Goal: Task Accomplishment & Management: Use online tool/utility

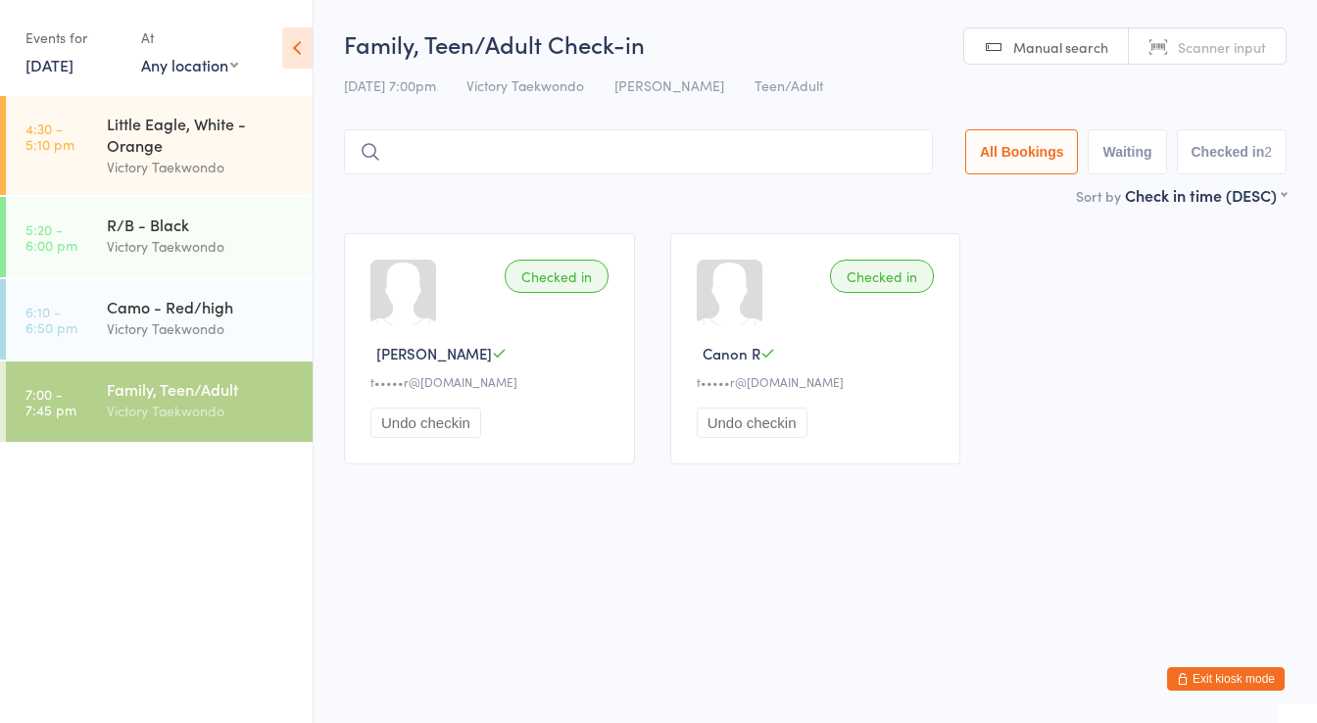
click at [1187, 675] on icon "button" at bounding box center [1183, 679] width 12 height 12
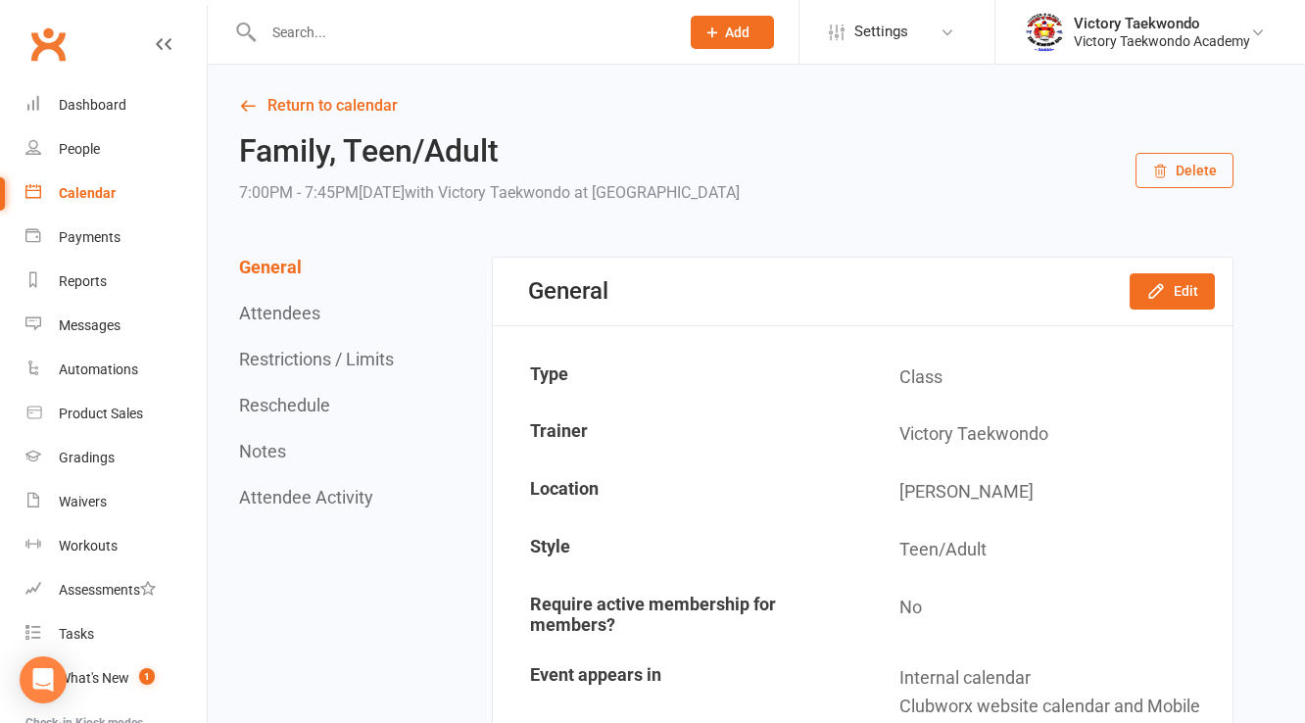
click at [337, 28] on input "text" at bounding box center [462, 32] width 408 height 27
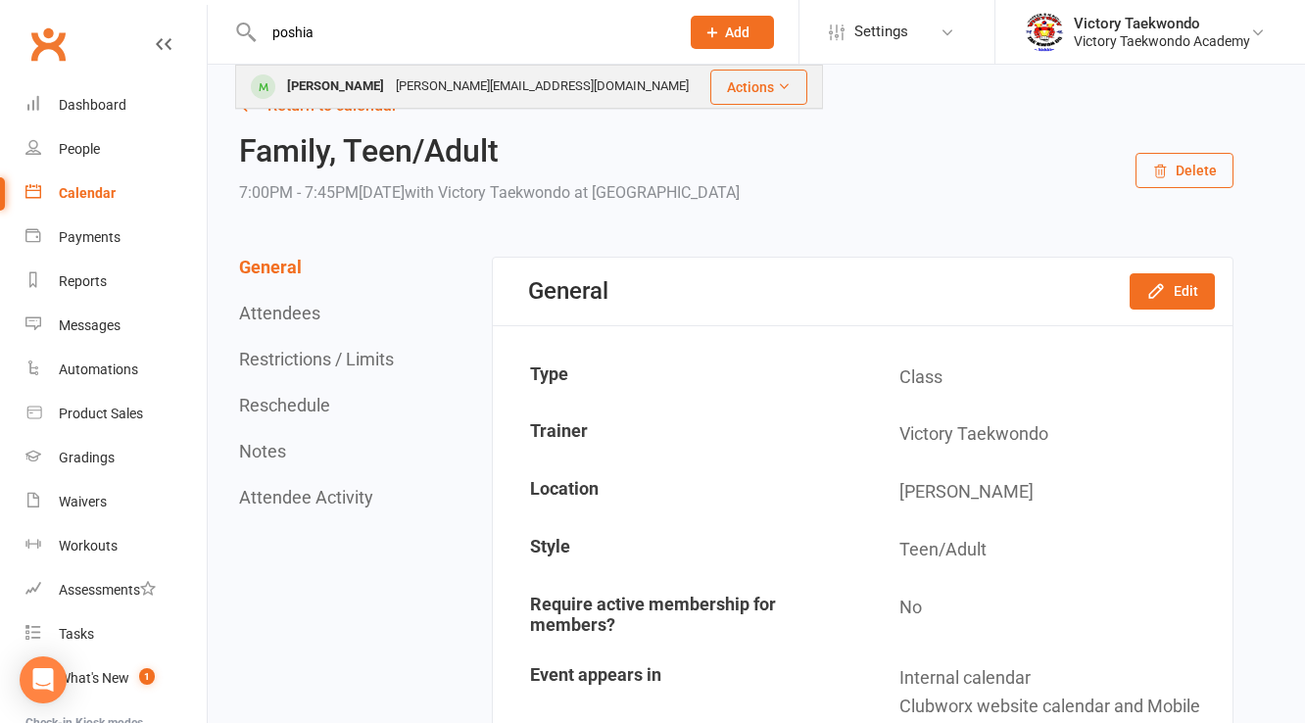
type input "poshia"
click at [360, 86] on div "[PERSON_NAME]" at bounding box center [335, 87] width 109 height 28
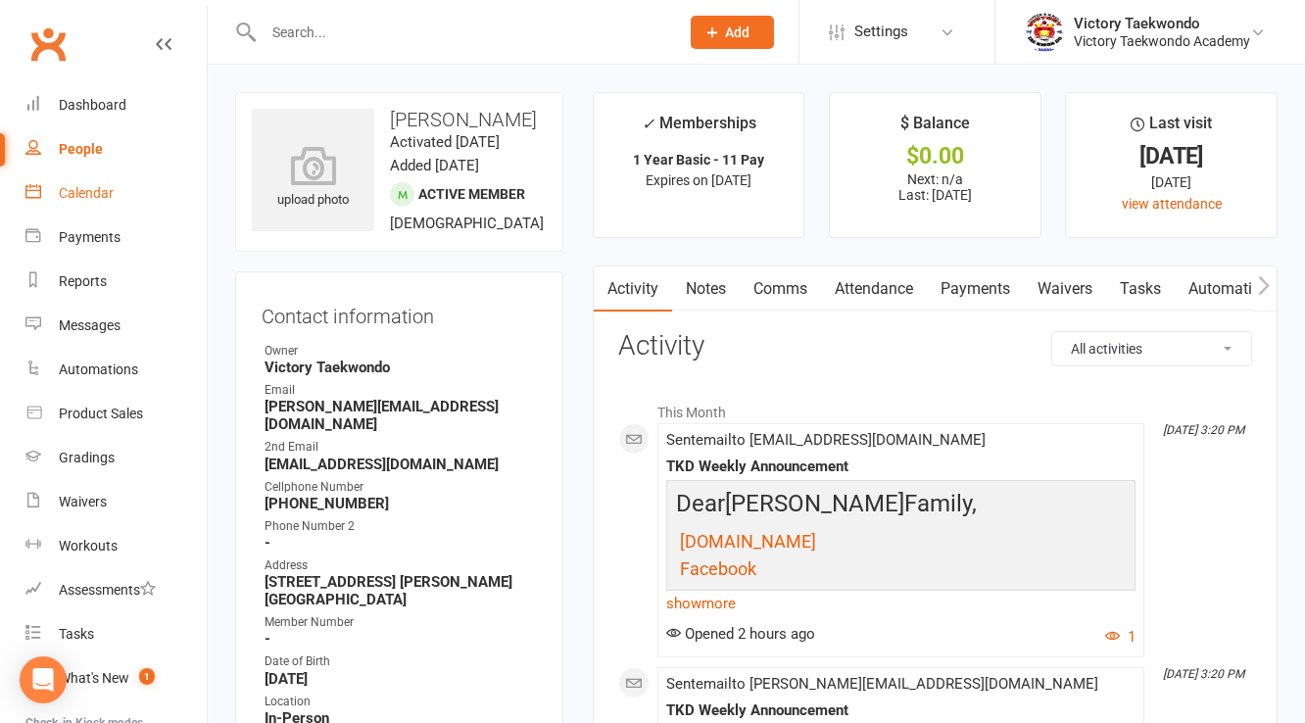
click at [121, 176] on link "Calendar" at bounding box center [115, 193] width 181 height 44
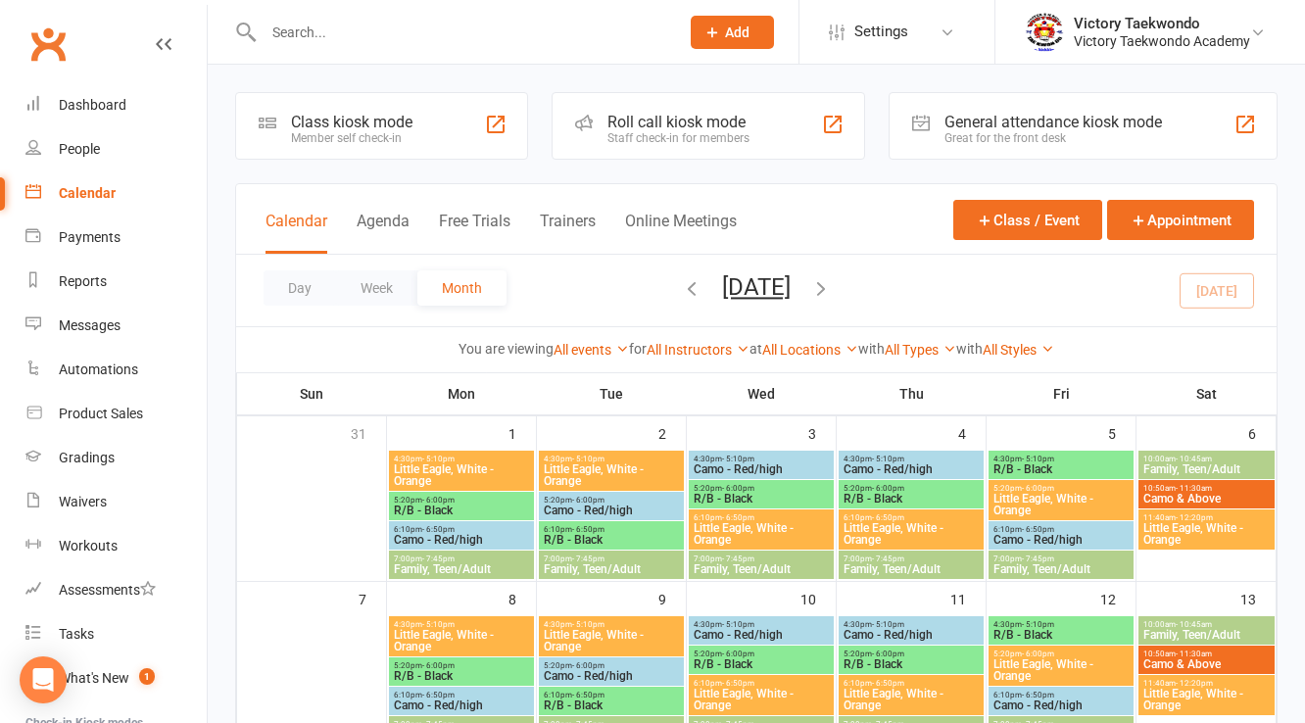
click at [288, 141] on div "Class kiosk mode Member self check-in" at bounding box center [381, 126] width 293 height 68
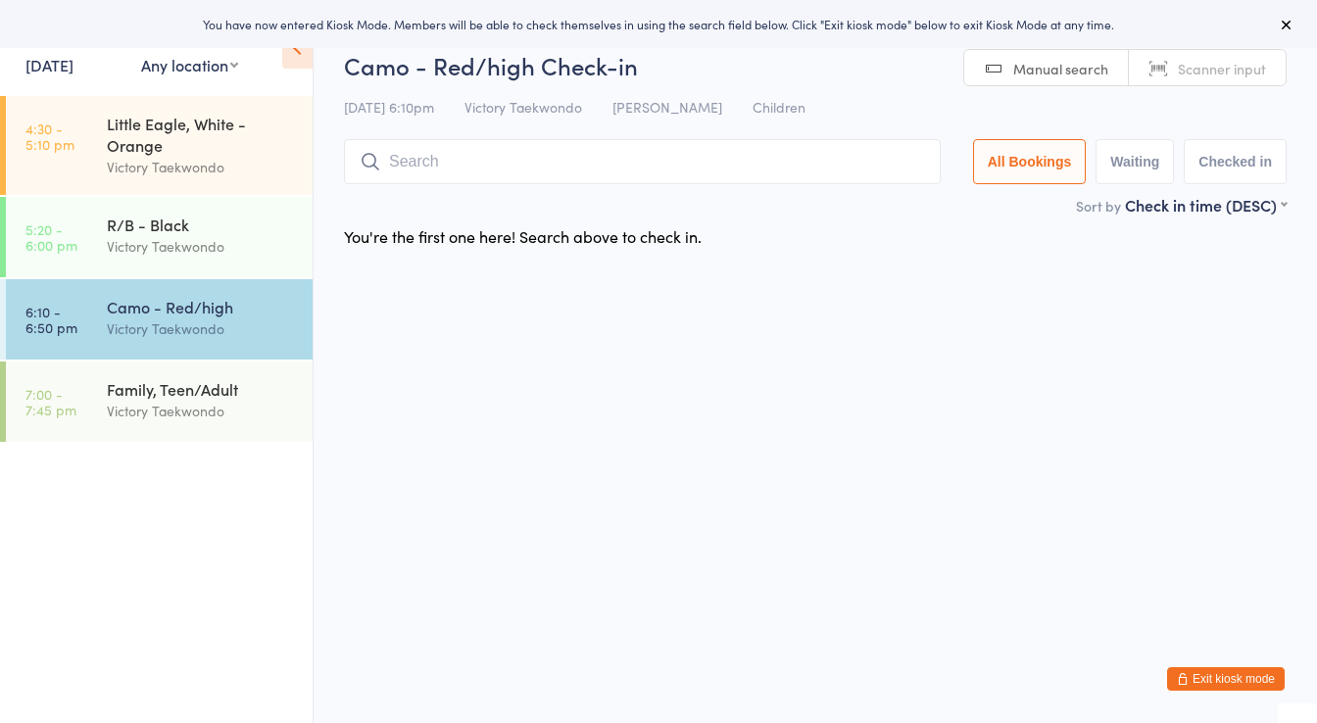
click at [73, 60] on link "[DATE]" at bounding box center [49, 65] width 48 height 22
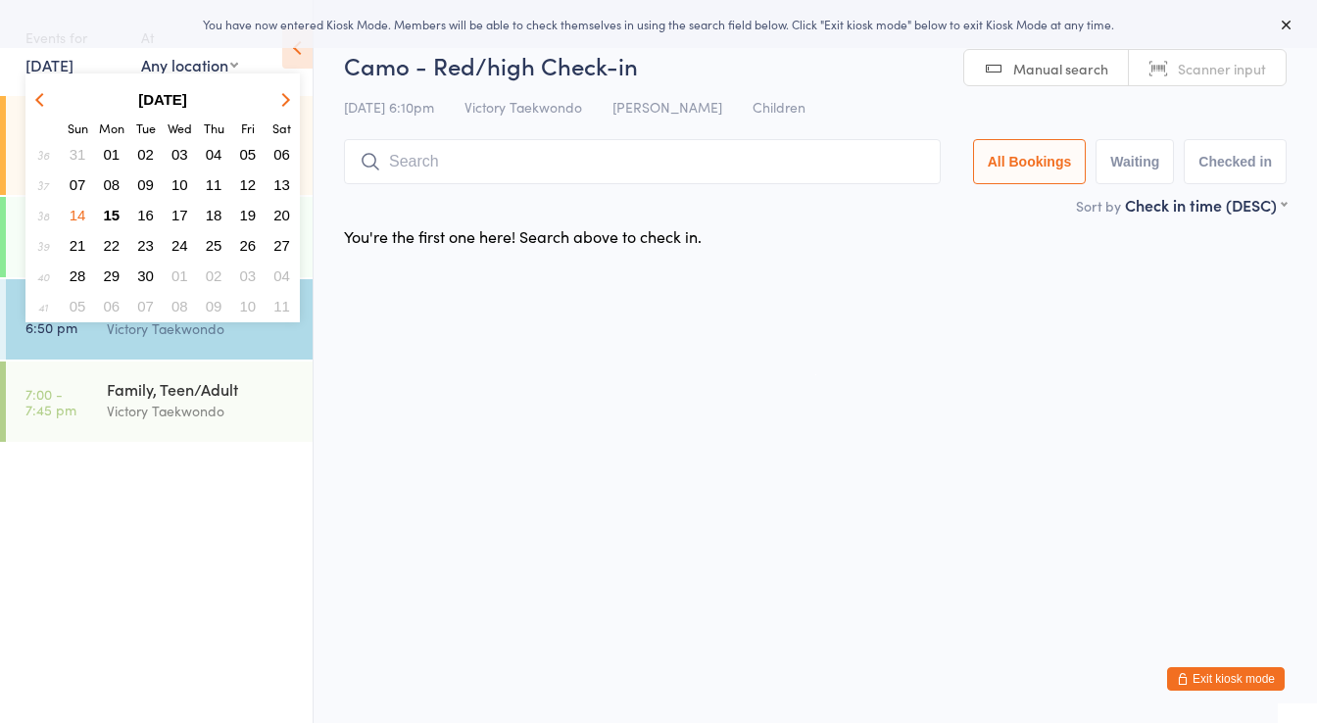
click at [118, 184] on span "08" at bounding box center [112, 184] width 17 height 17
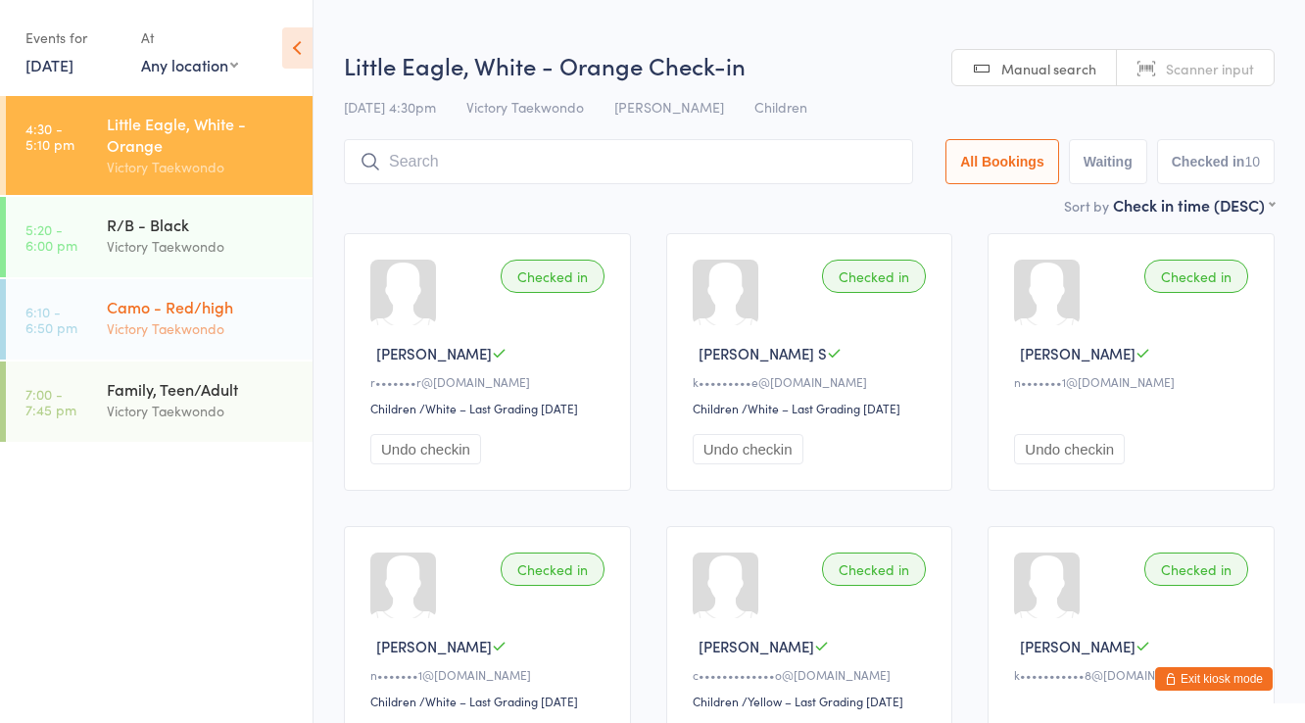
click at [221, 308] on div "Camo - Red/high" at bounding box center [201, 307] width 189 height 22
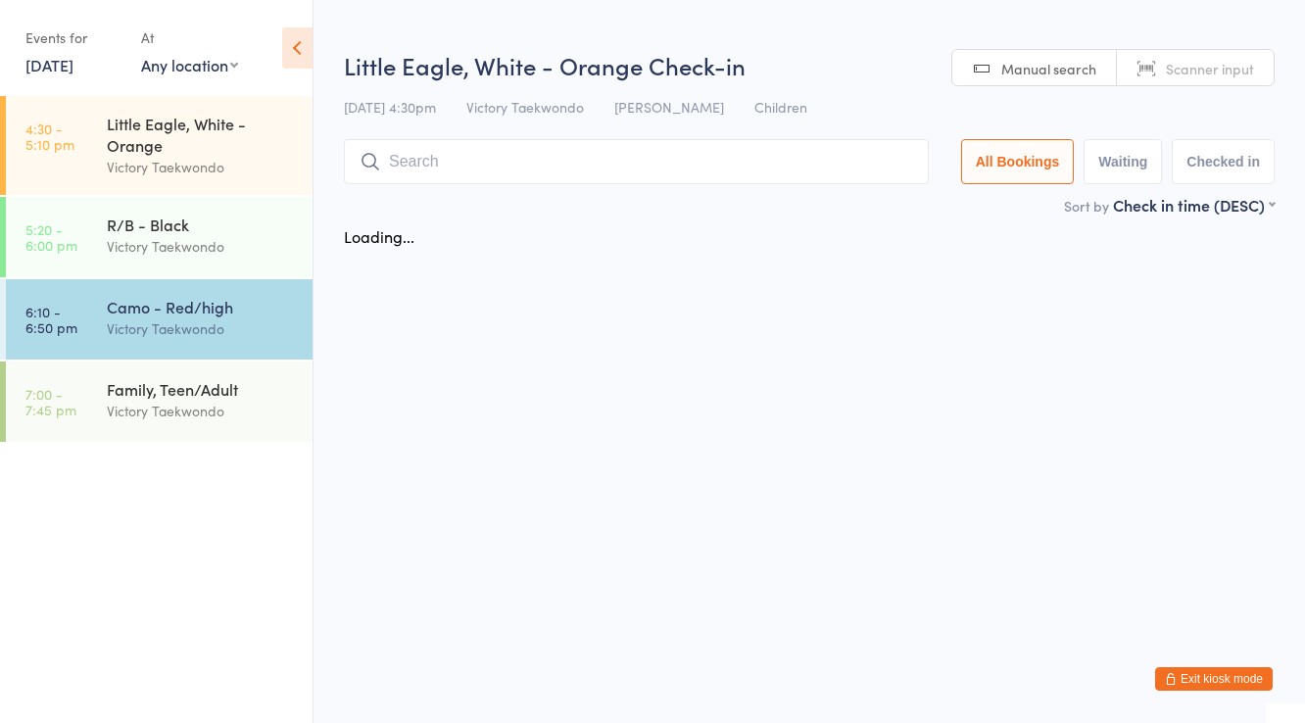
click at [442, 169] on input "search" at bounding box center [636, 161] width 585 height 45
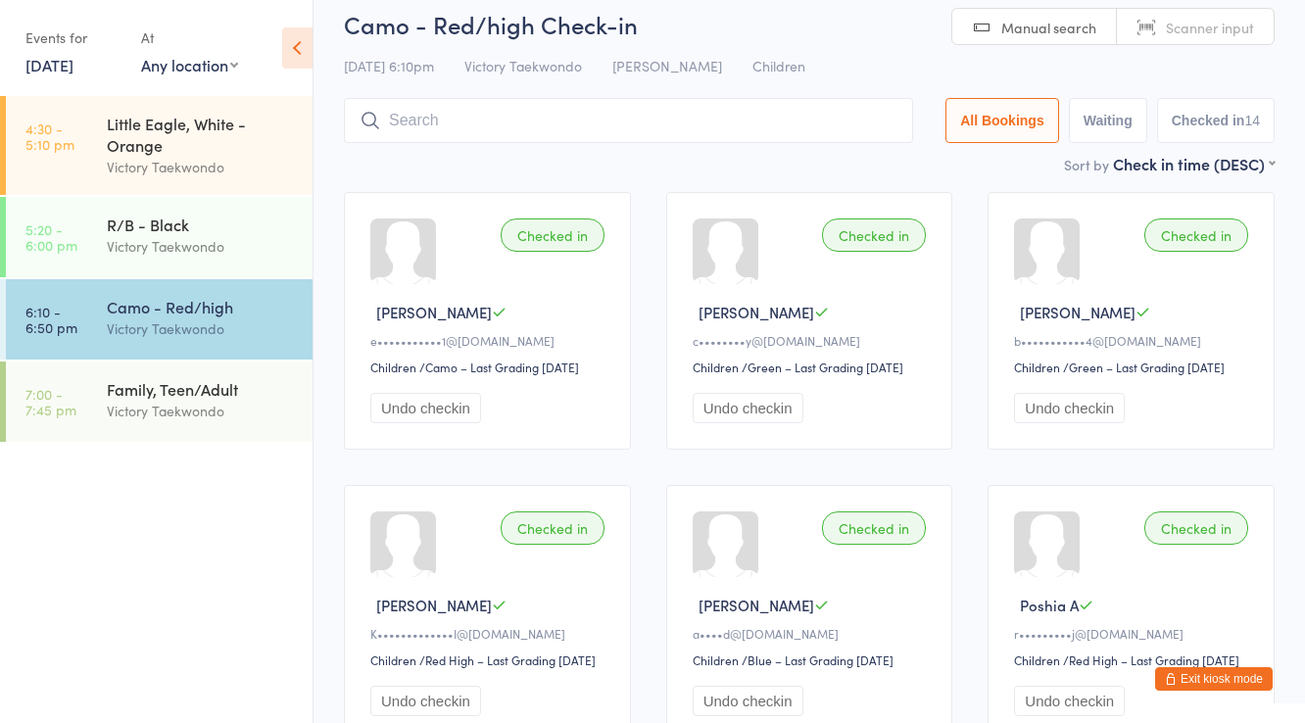
scroll to position [140, 0]
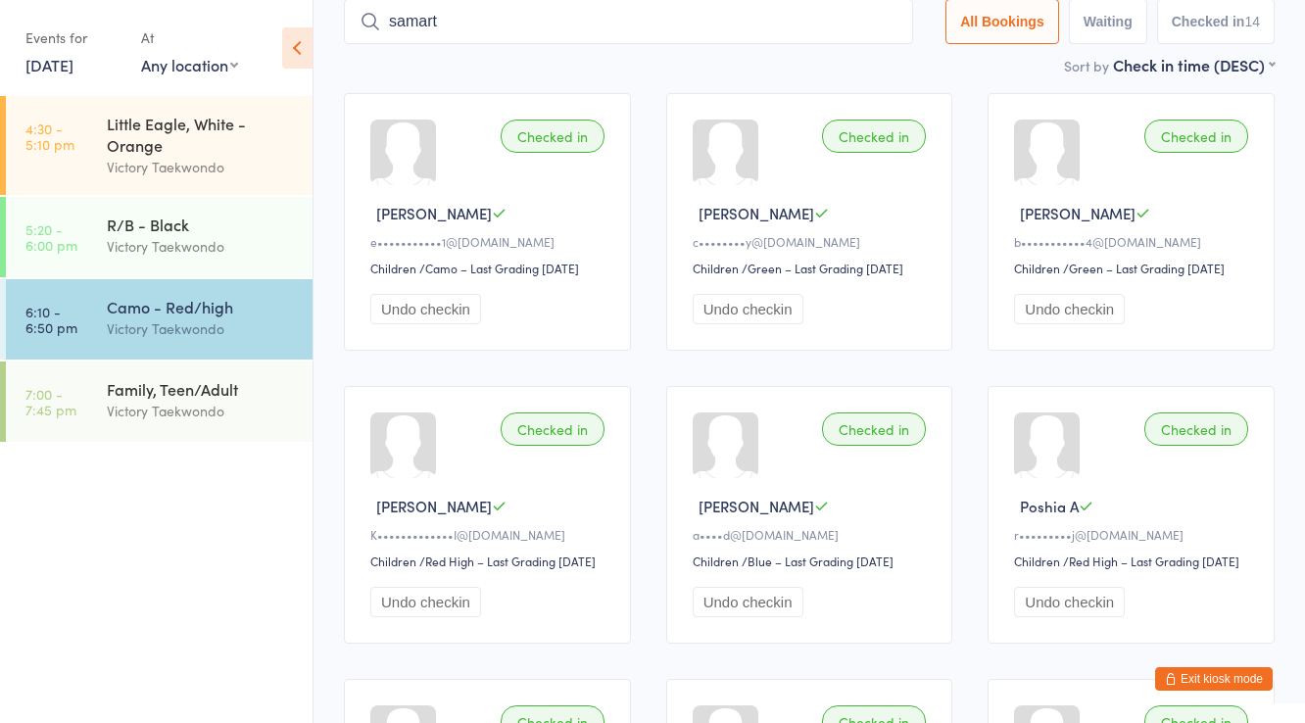
type input "samarth"
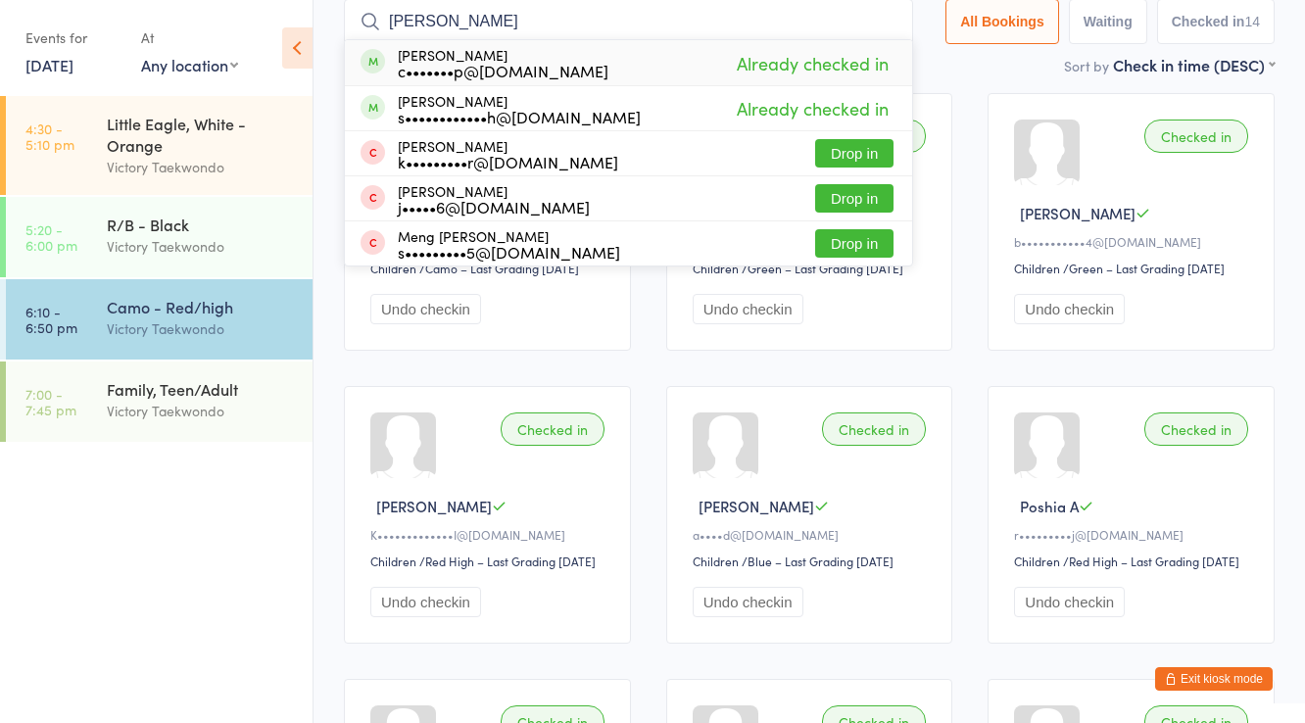
click at [452, 31] on input "samarth" at bounding box center [628, 21] width 569 height 45
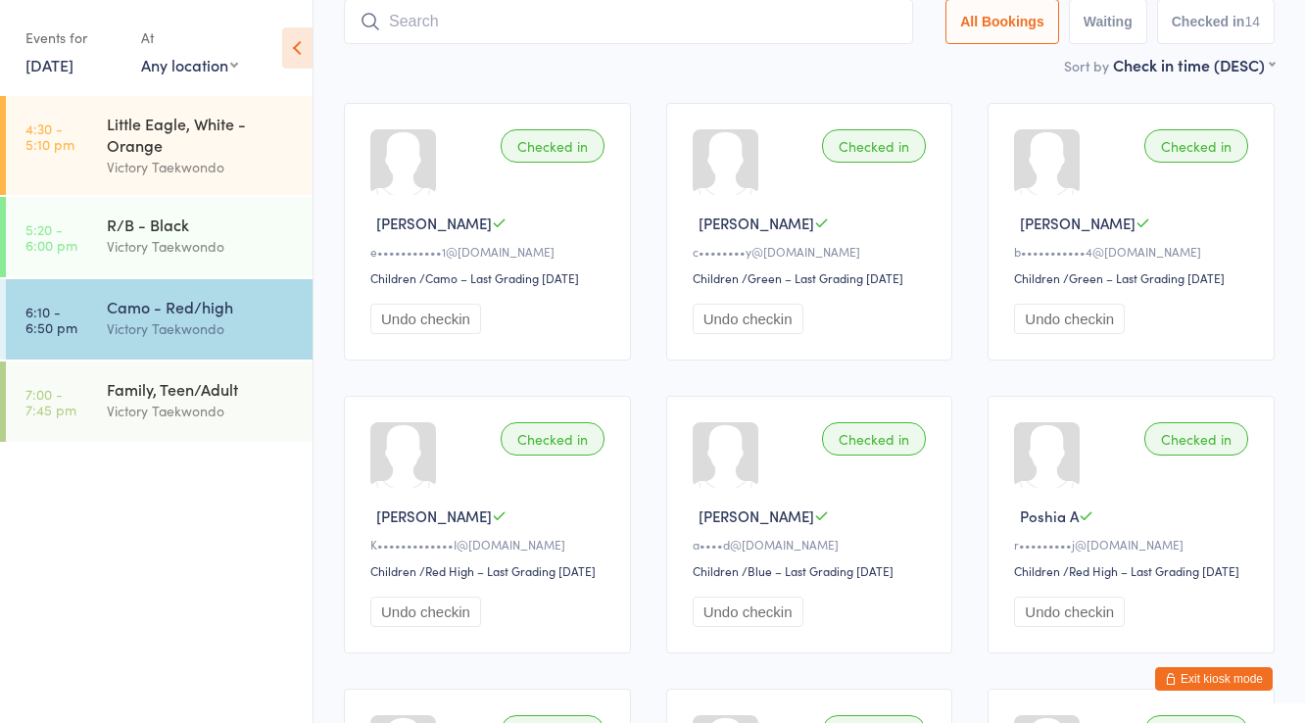
scroll to position [129, 0]
click at [73, 65] on link "8 Sep, 2025" at bounding box center [49, 65] width 48 height 22
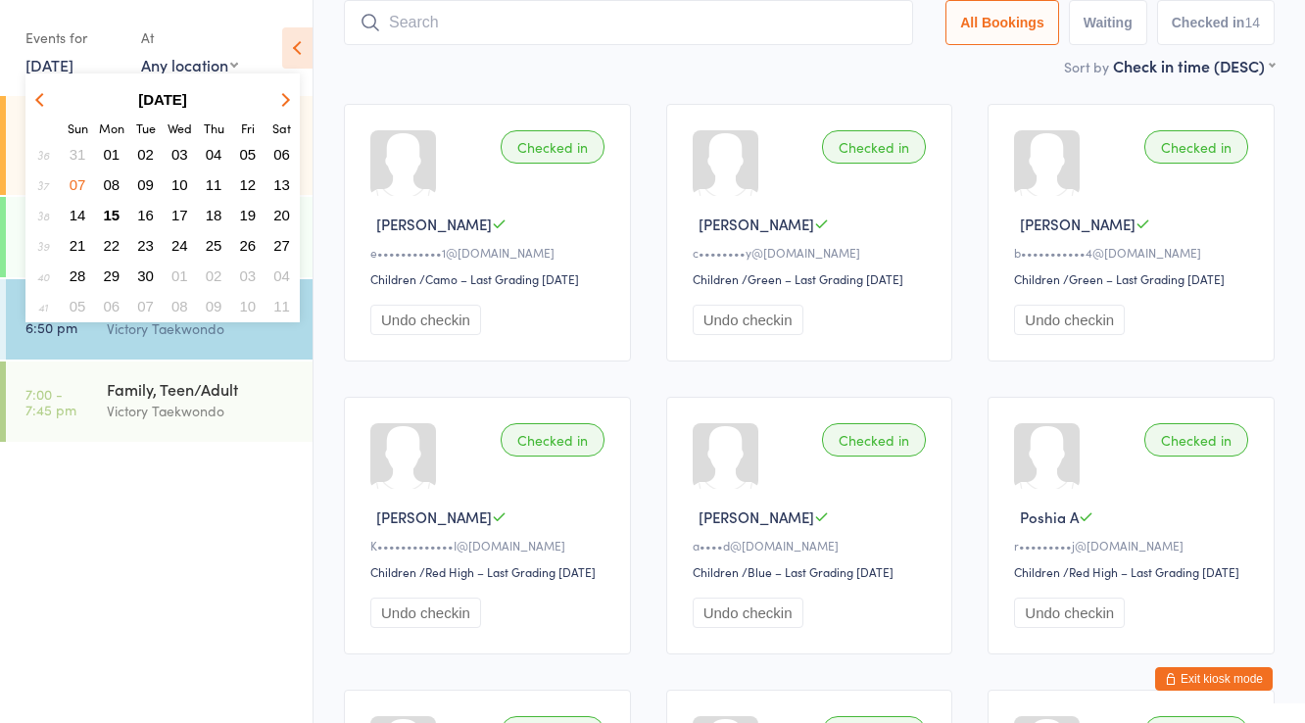
click at [145, 176] on span "09" at bounding box center [145, 184] width 17 height 17
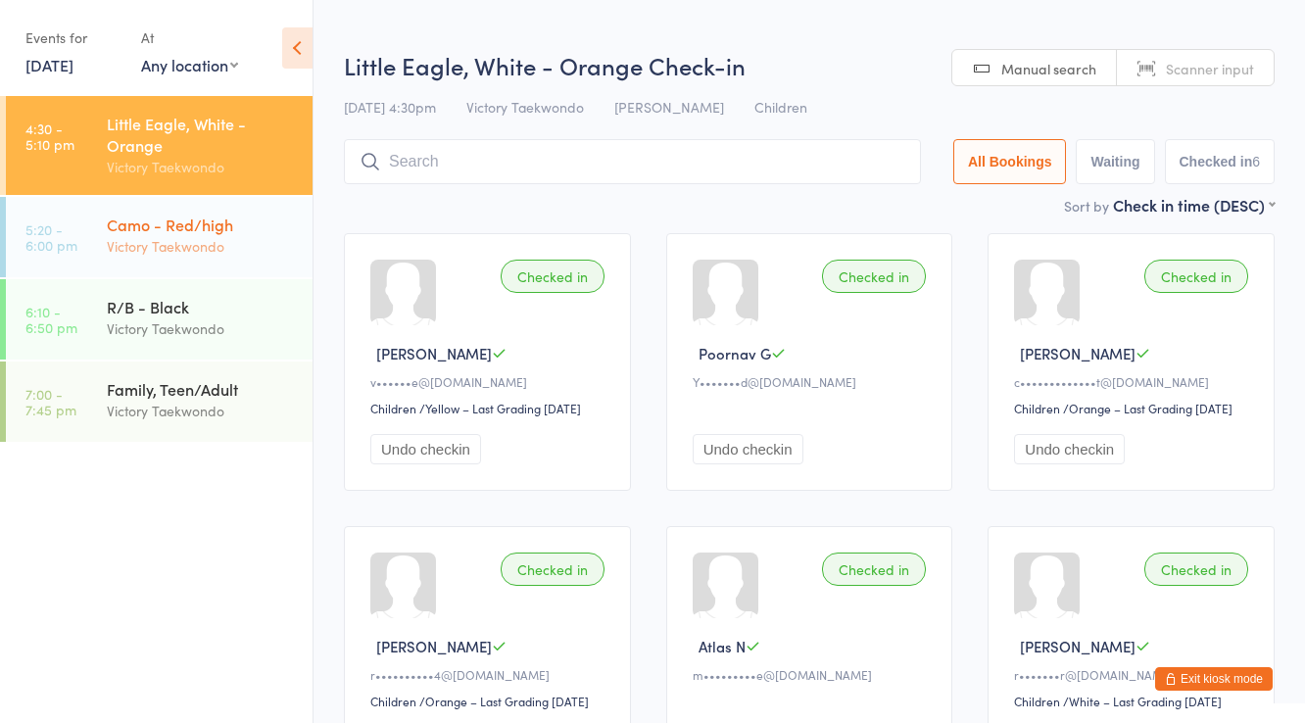
click at [251, 237] on div "Victory Taekwondo" at bounding box center [201, 246] width 189 height 23
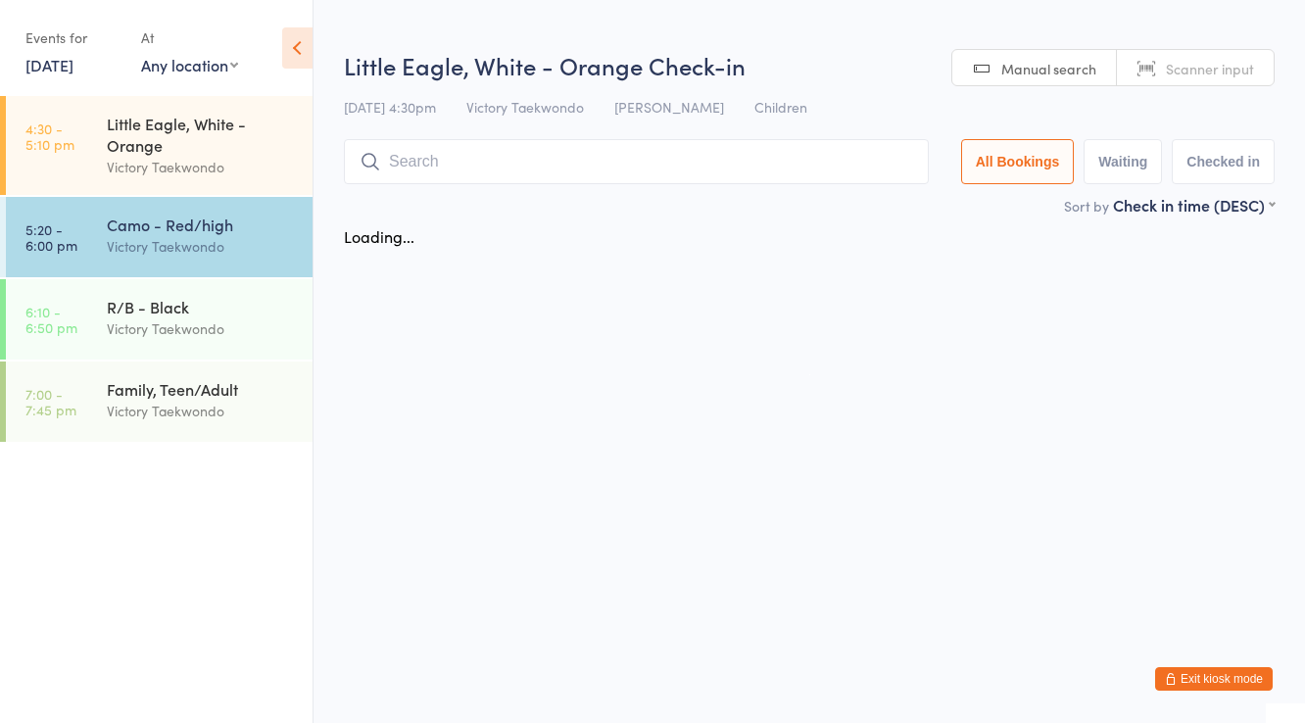
click at [449, 164] on input "search" at bounding box center [636, 161] width 585 height 45
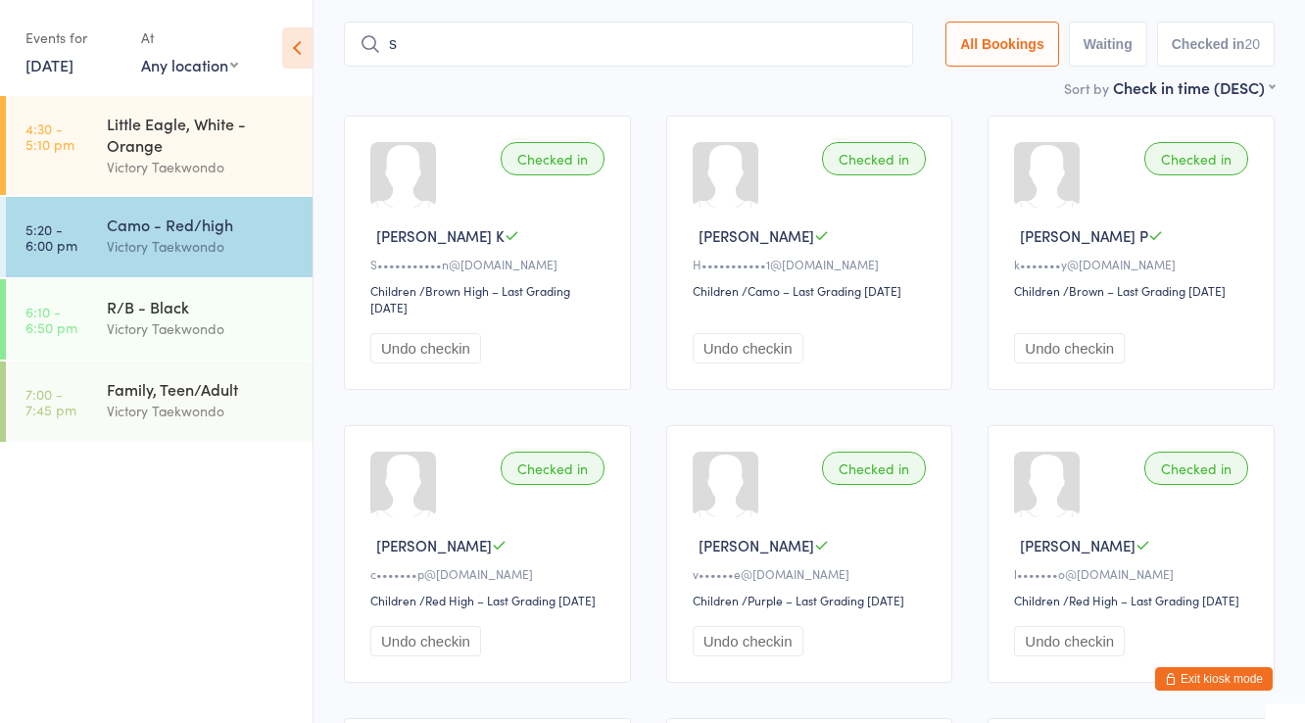
scroll to position [140, 0]
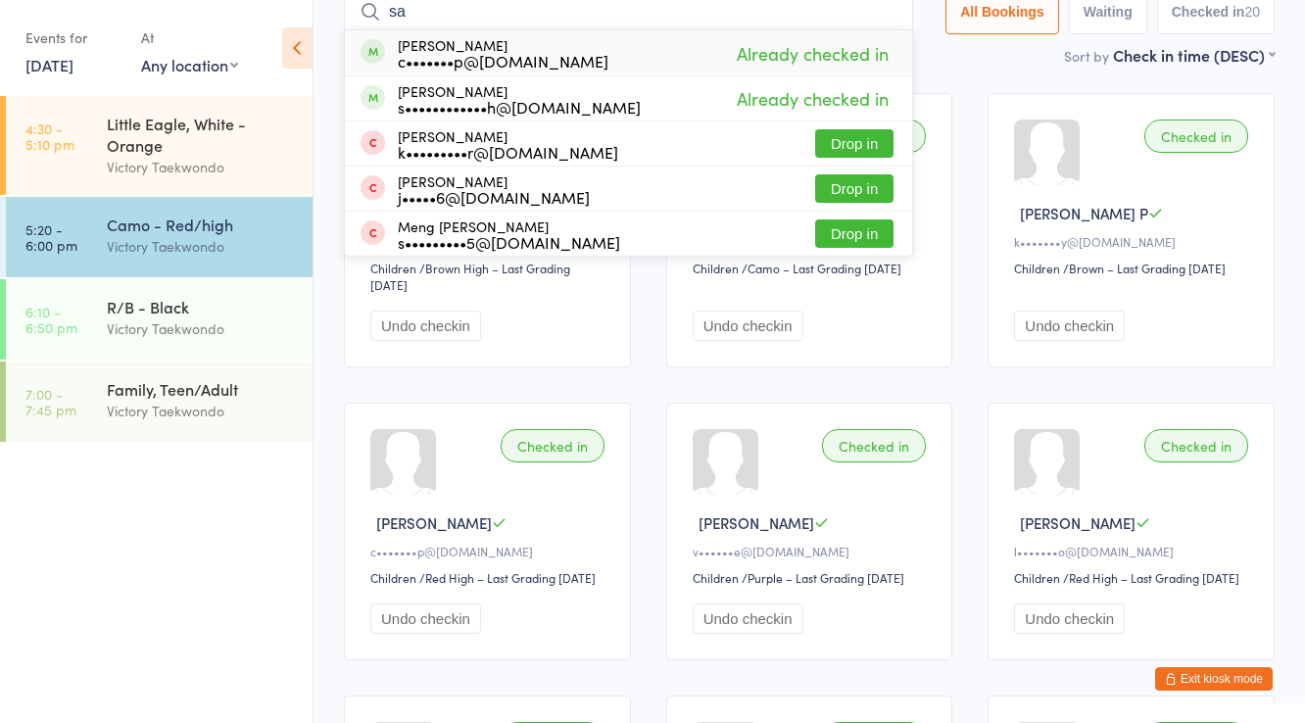
type input "s"
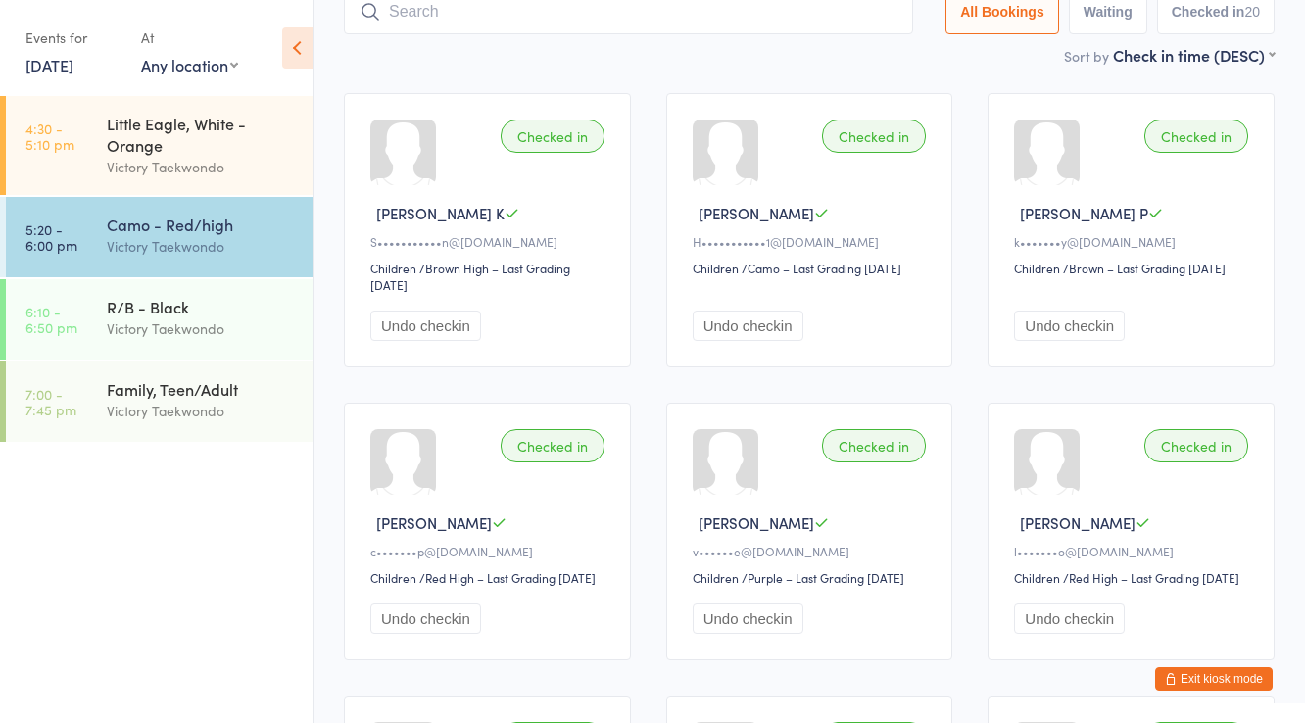
click at [206, 464] on ul "4:30 - 5:10 pm Little Eagle, White - Orange Victory Taekwondo 5:20 - 6:00 pm Ca…" at bounding box center [156, 409] width 313 height 627
